Goal: Check status

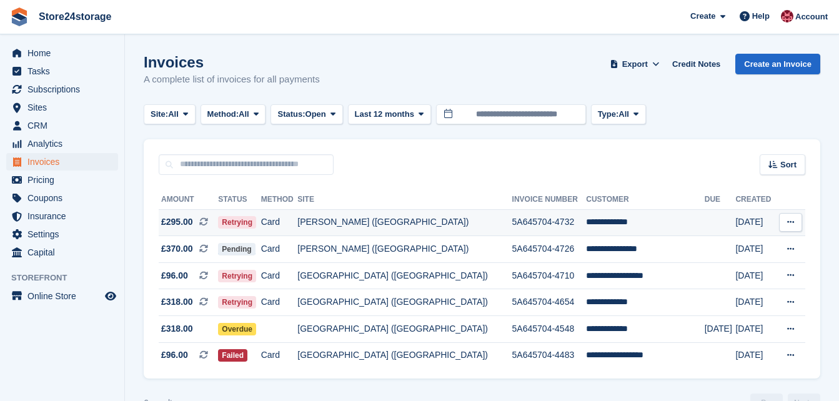
click at [790, 218] on icon at bounding box center [790, 222] width 7 height 8
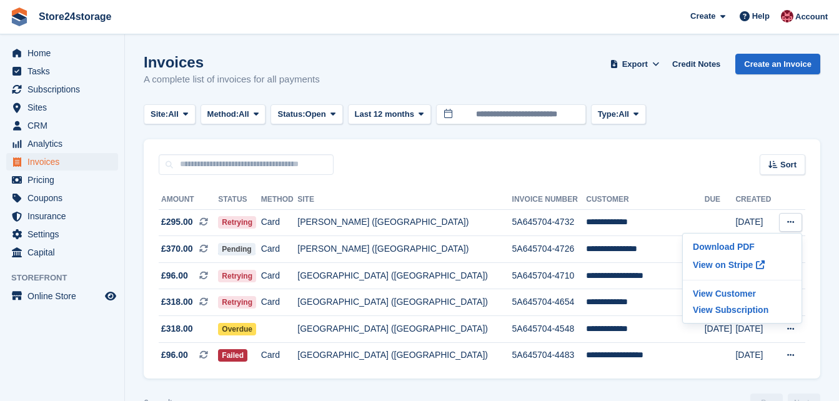
click at [406, 183] on div "**********" at bounding box center [482, 277] width 676 height 204
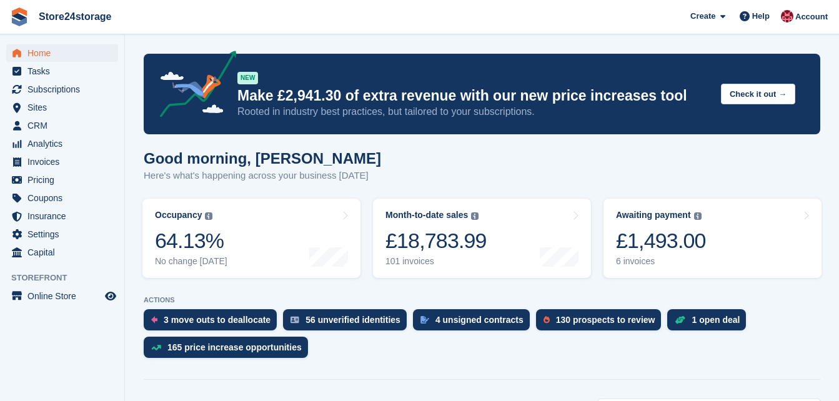
scroll to position [375, 0]
